Goal: Task Accomplishment & Management: Complete application form

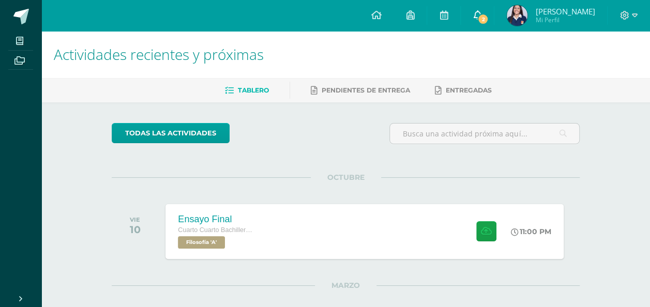
click at [487, 9] on link "2" at bounding box center [477, 15] width 33 height 31
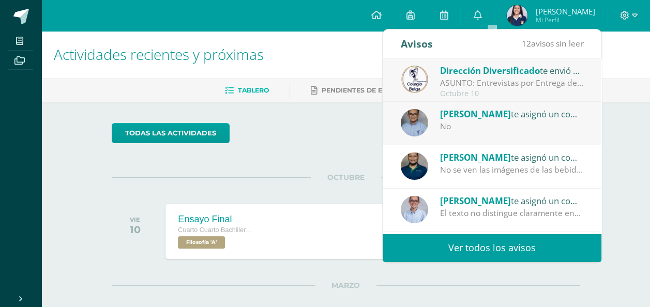
click at [541, 131] on div "No" at bounding box center [512, 127] width 144 height 12
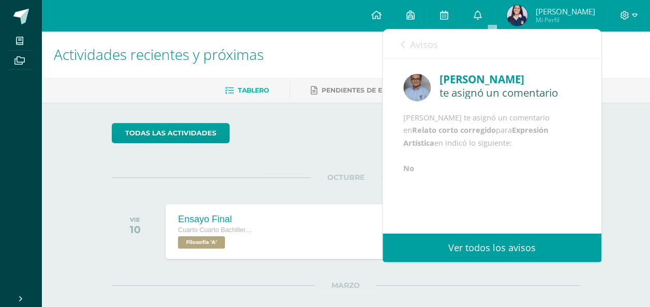
click at [418, 38] on span "Avisos" at bounding box center [424, 44] width 28 height 12
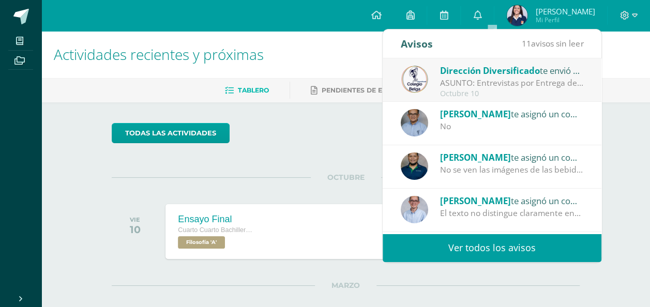
click at [468, 76] on div "Dirección Diversificado te envió un aviso" at bounding box center [512, 70] width 144 height 13
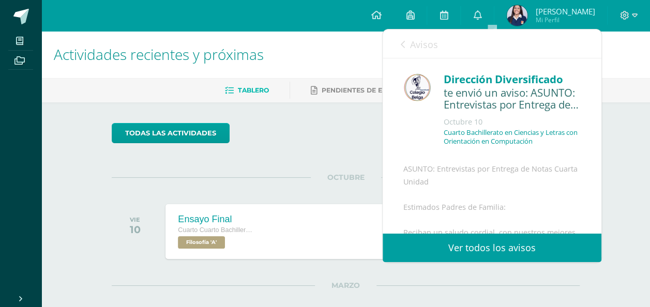
click at [430, 51] on link "Avisos" at bounding box center [419, 43] width 37 height 29
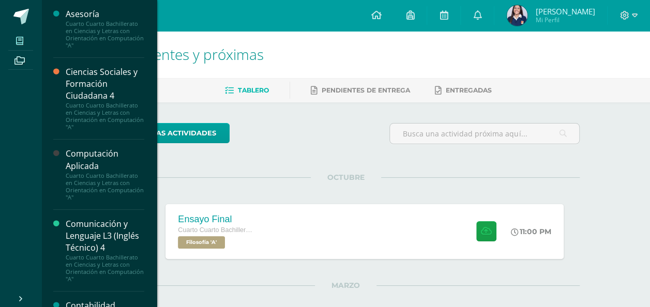
click at [21, 40] on icon at bounding box center [19, 41] width 7 height 8
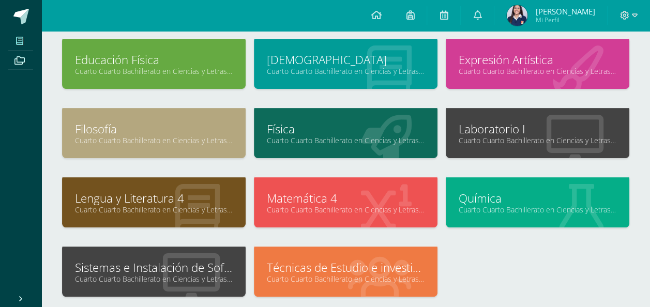
scroll to position [221, 0]
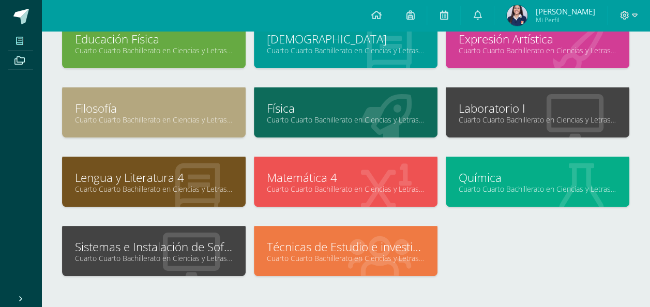
click at [373, 247] on link "Técnicas de Estudio e investigación" at bounding box center [346, 247] width 158 height 16
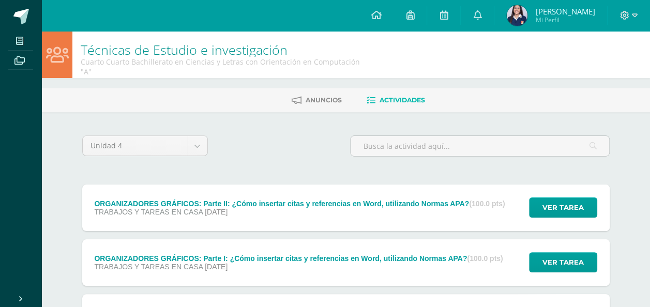
click at [373, 247] on div "ORGANIZADORES GRÁFICOS: Parte I: ¿Cómo insertar citas y referencias en Word, ut…" at bounding box center [298, 262] width 433 height 47
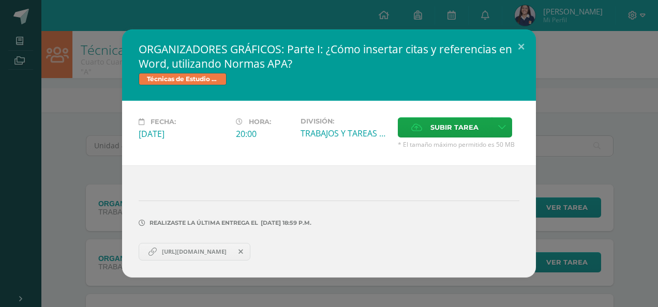
click at [230, 256] on link "https://cronopios-my.sharepoint.com/:w:/g/personal/2025604_colegiobelga_edu_gt/…" at bounding box center [195, 252] width 112 height 18
click at [469, 128] on span "Subir tarea" at bounding box center [454, 127] width 48 height 19
click at [0, 0] on input "Subir tarea" at bounding box center [0, 0] width 0 height 0
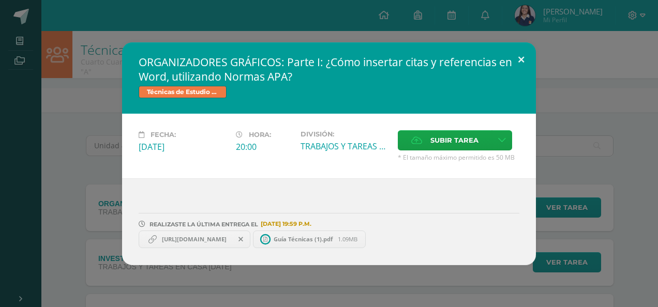
click at [520, 58] on button at bounding box center [520, 59] width 29 height 35
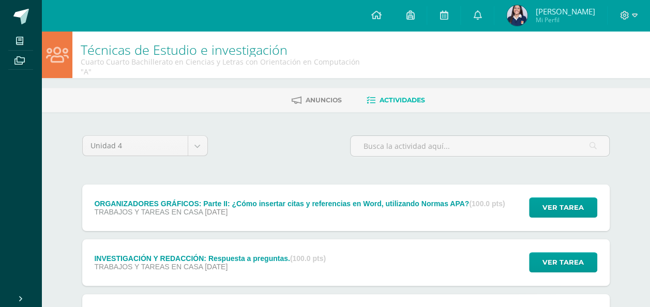
click at [326, 217] on div "ORGANIZADORES GRÁFICOS: Parte II: ¿Cómo insertar citas y referencias en Word, u…" at bounding box center [299, 208] width 435 height 47
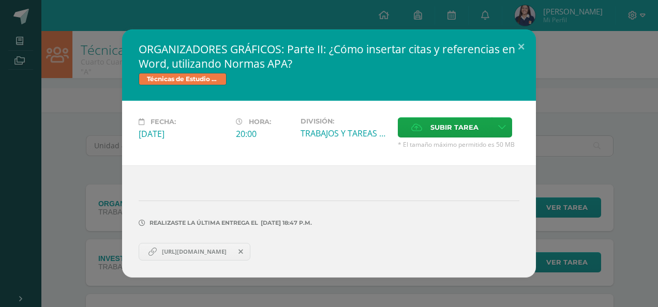
click at [228, 257] on link "https://cronopios-my.sharepoint.com/:w:/g/personal/2025604_colegiobelga_edu_gt/…" at bounding box center [195, 252] width 112 height 18
click at [443, 130] on span "Subir tarea" at bounding box center [454, 127] width 48 height 19
click at [0, 0] on input "Subir tarea" at bounding box center [0, 0] width 0 height 0
click at [528, 45] on button at bounding box center [520, 46] width 29 height 35
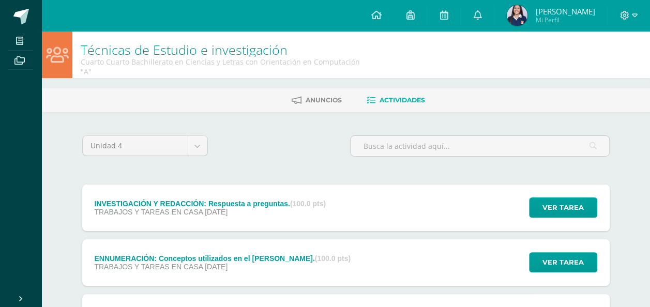
click at [311, 280] on div "ENNUMERACIÓN: Conceptos utilizados en el Marco Teórico. (100.0 pts) TRABAJOS Y …" at bounding box center [222, 262] width 281 height 47
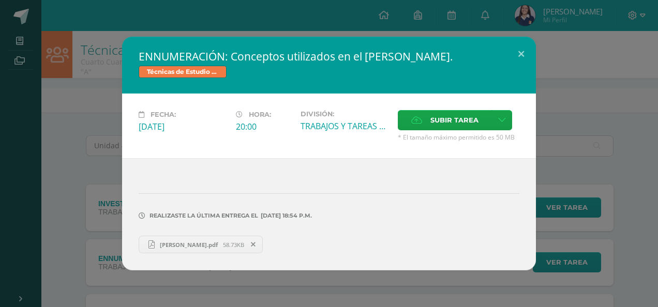
click at [257, 279] on div "ENNUMERACIÓN: Conceptos utilizados en el Marco Teórico. Técnicas de Estudio e i…" at bounding box center [329, 153] width 658 height 307
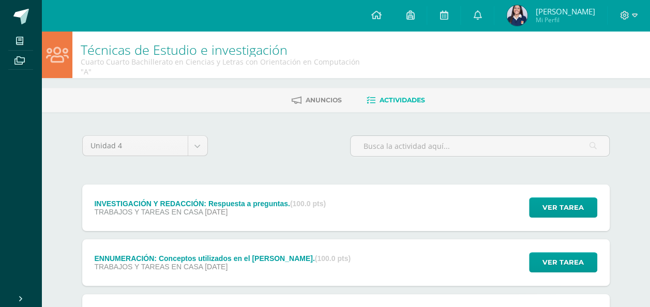
click at [266, 248] on div "ENNUMERACIÓN: Conceptos utilizados en el Marco Teórico. (100.0 pts) TRABAJOS Y …" at bounding box center [222, 262] width 281 height 47
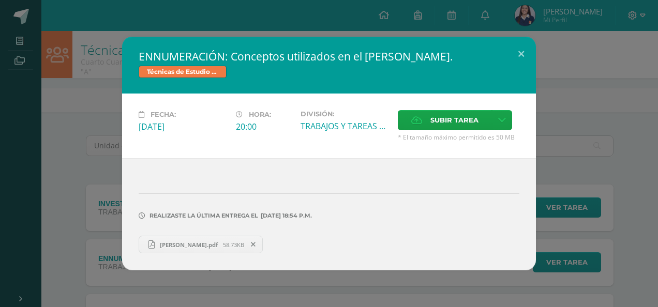
click at [100, 259] on div "ENNUMERACIÓN: Conceptos utilizados en el Marco Teórico. Técnicas de Estudio e i…" at bounding box center [329, 154] width 650 height 234
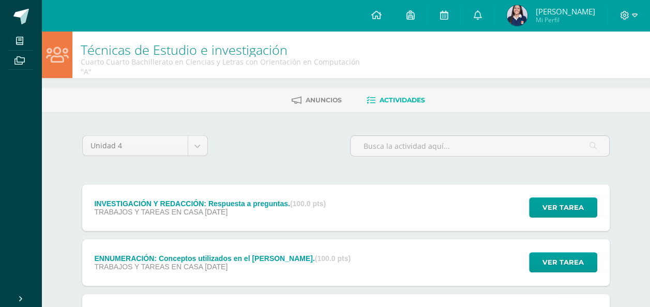
click at [190, 201] on div "INVESTIGACIÓN Y REDACCIÓN: Respuesta a preguntas. (100.0 pts)" at bounding box center [210, 204] width 232 height 8
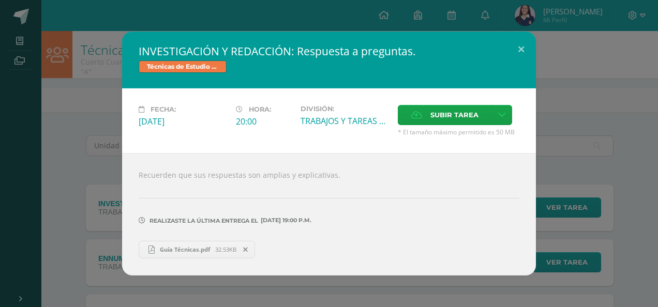
click at [95, 240] on div "INVESTIGACIÓN Y REDACCIÓN: Respuesta a preguntas. Técnicas de Estudio e investi…" at bounding box center [329, 154] width 650 height 244
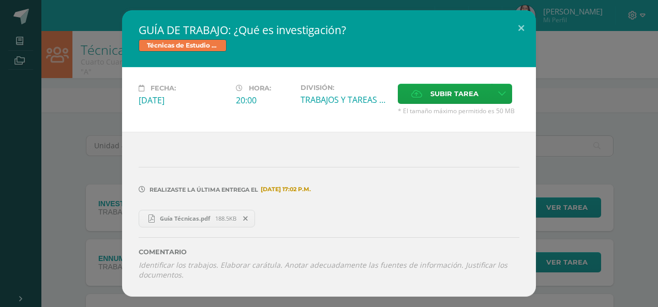
click at [115, 198] on div "GUÍA DE TRABAJO: ¿Qué es investigación? Técnicas de Estudio e investigación Fec…" at bounding box center [329, 153] width 650 height 286
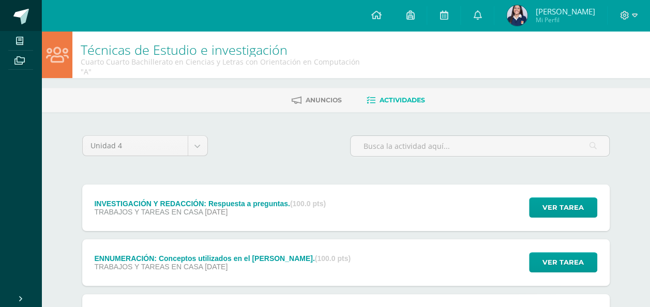
click at [27, 26] on link at bounding box center [20, 15] width 41 height 31
